Goal: Find contact information: Find contact information

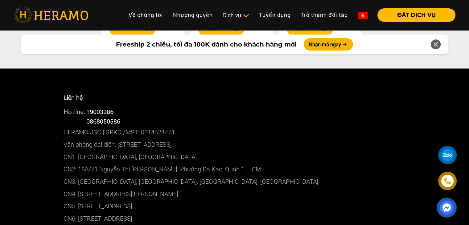
scroll to position [3169, 0]
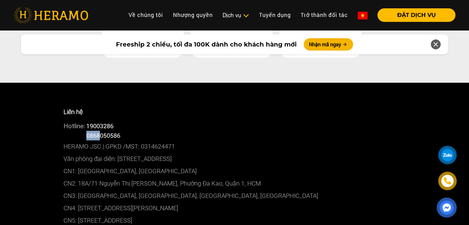
drag, startPoint x: 87, startPoint y: 120, endPoint x: 102, endPoint y: 118, distance: 15.0
click at [102, 131] on div "Hotline: 0868050586" at bounding box center [234, 136] width 342 height 10
click at [102, 131] on span "0868050586" at bounding box center [103, 135] width 34 height 8
drag, startPoint x: 102, startPoint y: 118, endPoint x: 108, endPoint y: 119, distance: 6.5
click at [108, 131] on span "0868050586" at bounding box center [103, 135] width 34 height 8
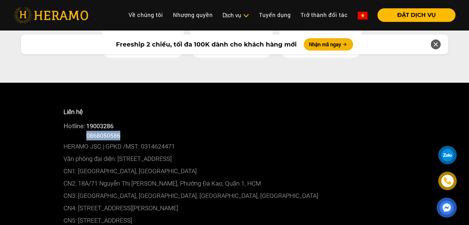
click at [108, 131] on span "0868050586" at bounding box center [103, 135] width 34 height 8
drag, startPoint x: 113, startPoint y: 121, endPoint x: 120, endPoint y: 120, distance: 7.2
click at [120, 131] on span "0868050586" at bounding box center [103, 135] width 34 height 8
drag, startPoint x: 144, startPoint y: 128, endPoint x: 174, endPoint y: 129, distance: 30.5
click at [174, 140] on p "HERAMO JSC | GPKD /MST: 0314624471" at bounding box center [234, 146] width 342 height 12
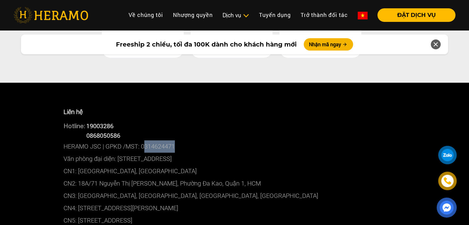
click at [174, 140] on p "HERAMO JSC | GPKD /MST: 0314624471" at bounding box center [234, 146] width 342 height 12
drag, startPoint x: 145, startPoint y: 139, endPoint x: 235, endPoint y: 143, distance: 91.0
click at [235, 153] on p "Văn phòng đại diện: [STREET_ADDRESS]" at bounding box center [234, 159] width 342 height 12
